Goal: Task Accomplishment & Management: Use online tool/utility

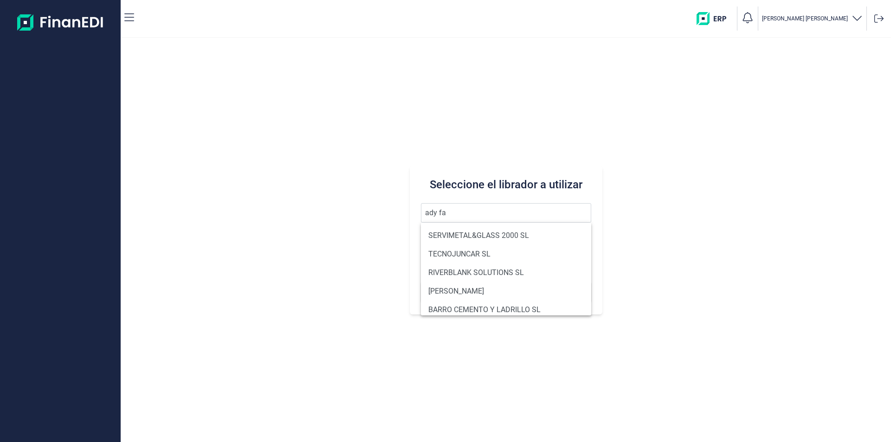
type input "ady fac"
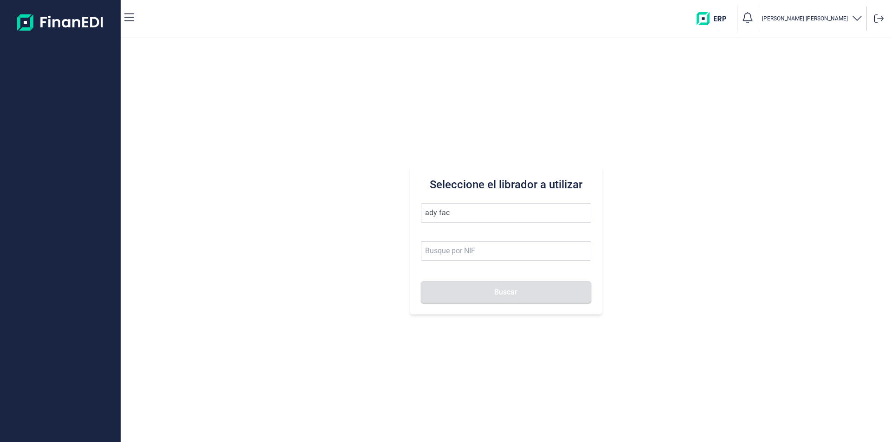
drag, startPoint x: 455, startPoint y: 212, endPoint x: 408, endPoint y: 213, distance: 46.9
click at [408, 213] on div "Seleccione el librador a utilizar ady fac Buscar" at bounding box center [506, 240] width 770 height 404
click at [437, 253] on input at bounding box center [506, 250] width 170 height 19
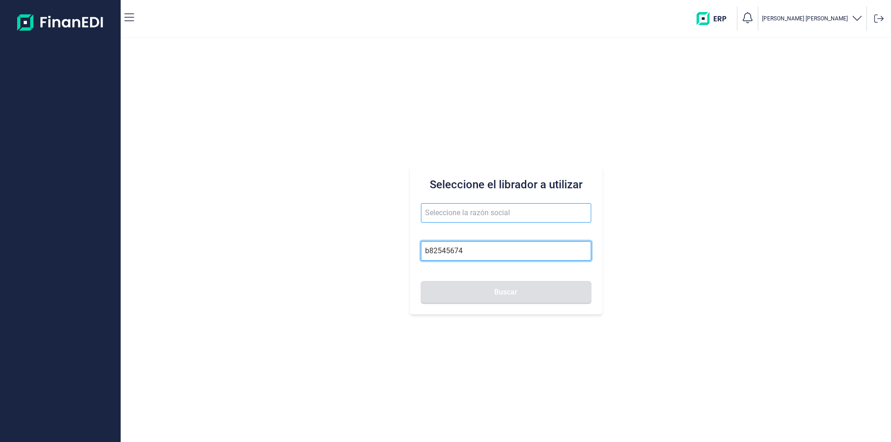
type input "b82545674"
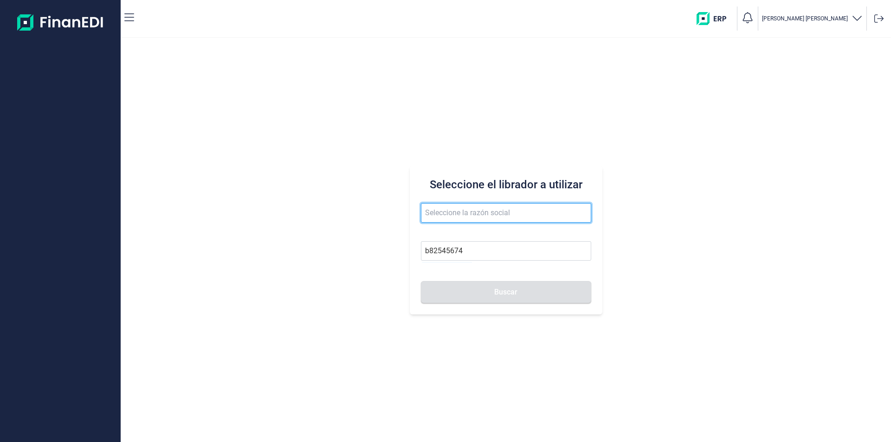
click at [440, 218] on input "text" at bounding box center [506, 212] width 170 height 19
click at [441, 216] on input "text" at bounding box center [506, 212] width 170 height 19
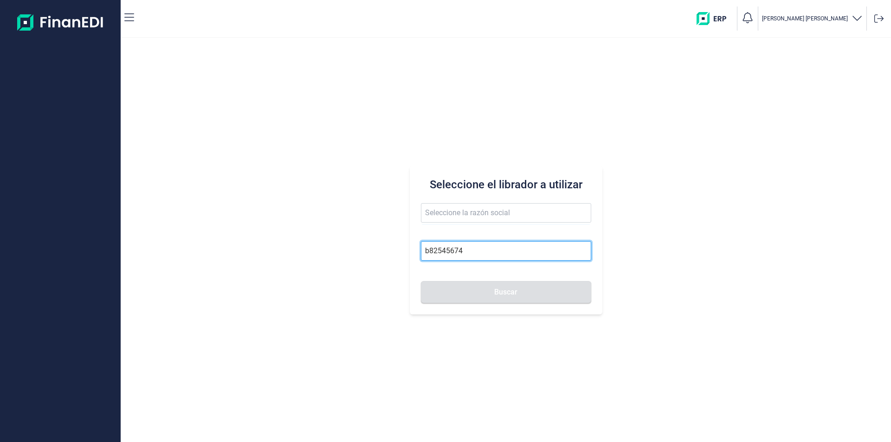
drag, startPoint x: 485, startPoint y: 252, endPoint x: 403, endPoint y: 253, distance: 81.7
click at [403, 253] on div "Seleccione el librador a utilizar b82545674 Buscar" at bounding box center [506, 240] width 770 height 404
